Goal: Task Accomplishment & Management: Complete application form

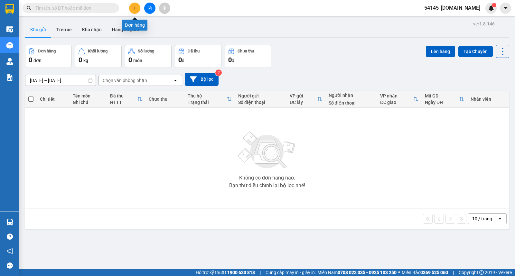
click at [134, 7] on icon "plus" at bounding box center [135, 8] width 5 height 5
click at [498, 52] on icon at bounding box center [502, 51] width 9 height 9
click at [361, 59] on div "Đơn hàng 0 đơn Khối lượng 0 kg Số lượng 0 món Đã thu 0 đ Chưa thu 0 đ Lên hàng …" at bounding box center [267, 56] width 484 height 23
click at [135, 7] on icon "plus" at bounding box center [135, 8] width 5 height 5
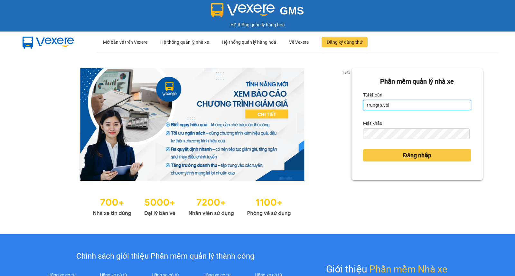
drag, startPoint x: 391, startPoint y: 105, endPoint x: 352, endPoint y: 105, distance: 38.3
click at [352, 105] on div "Phần mềm quản lý nhà xe Tài khoản trungtb.vbl Mật khẩu Đăng nhập" at bounding box center [416, 124] width 131 height 112
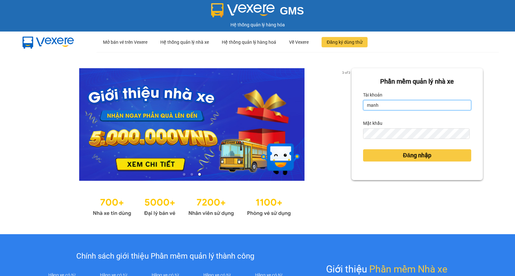
type input "[DOMAIN_NAME]"
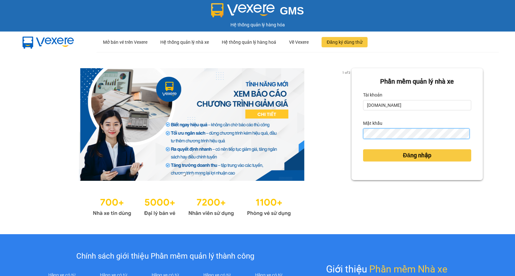
drag, startPoint x: 388, startPoint y: 107, endPoint x: 358, endPoint y: 133, distance: 40.0
click at [358, 133] on div "Phần mềm quản lý nhà xe Tài khoản [DOMAIN_NAME] Mật khẩu Đăng nhập" at bounding box center [416, 124] width 131 height 112
click at [363, 149] on button "Đăng nhập" at bounding box center [417, 155] width 108 height 12
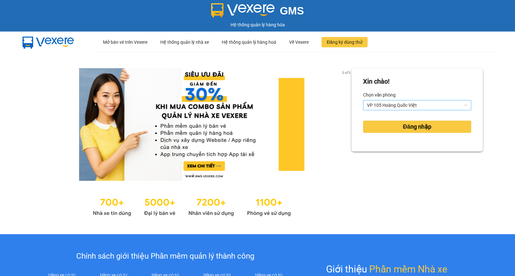
click at [460, 104] on span "VP 105 Hoàng Quốc Việt" at bounding box center [417, 105] width 100 height 10
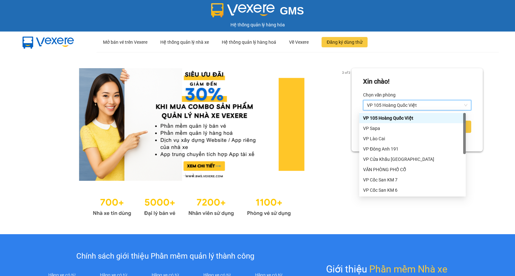
click at [460, 104] on span "VP 105 Hoàng Quốc Việt" at bounding box center [417, 105] width 100 height 10
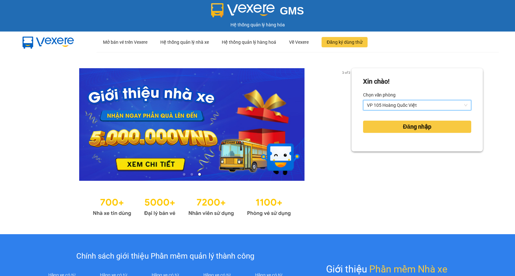
click at [458, 105] on span "VP 105 Hoàng Quốc Việt" at bounding box center [417, 105] width 100 height 10
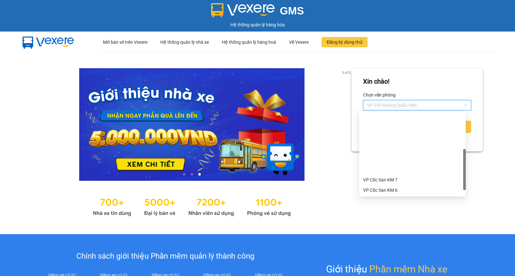
scroll to position [82, 0]
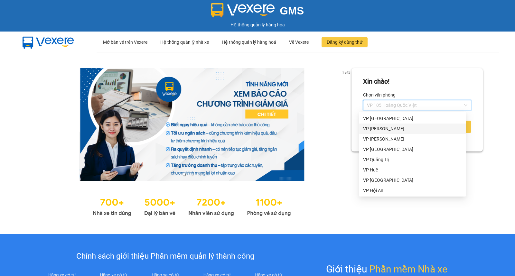
click at [382, 130] on div "VP [PERSON_NAME]" at bounding box center [412, 128] width 99 height 7
click at [382, 130] on button "Đăng nhập" at bounding box center [417, 127] width 108 height 12
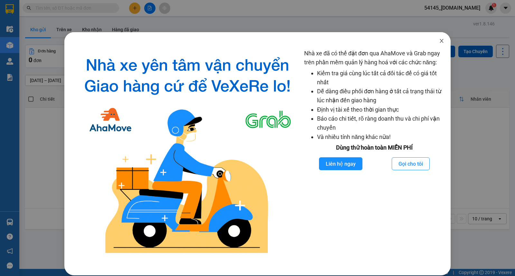
click at [439, 39] on icon "close" at bounding box center [441, 40] width 5 height 5
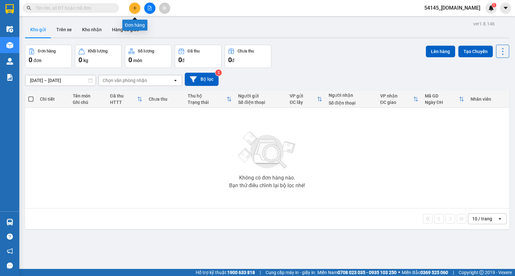
click at [134, 7] on icon "plus" at bounding box center [134, 8] width 0 height 4
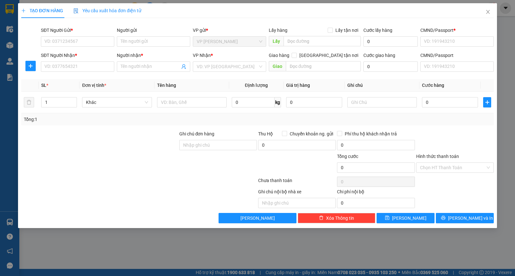
click at [257, 251] on div "TẠO ĐƠN HÀNG Yêu cầu xuất hóa đơn điện tử Transit Pickup Surcharge Ids Transit …" at bounding box center [257, 138] width 515 height 276
click at [488, 11] on icon "close" at bounding box center [487, 11] width 5 height 5
click at [488, 11] on div "1" at bounding box center [490, 8] width 11 height 11
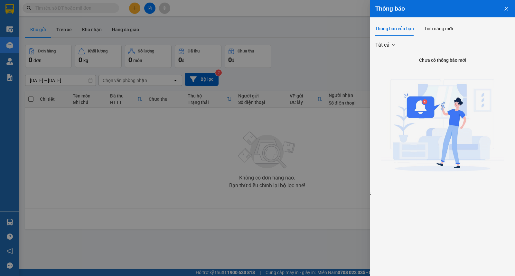
click at [507, 8] on icon "close" at bounding box center [506, 8] width 5 height 5
